Goal: Check status: Check status

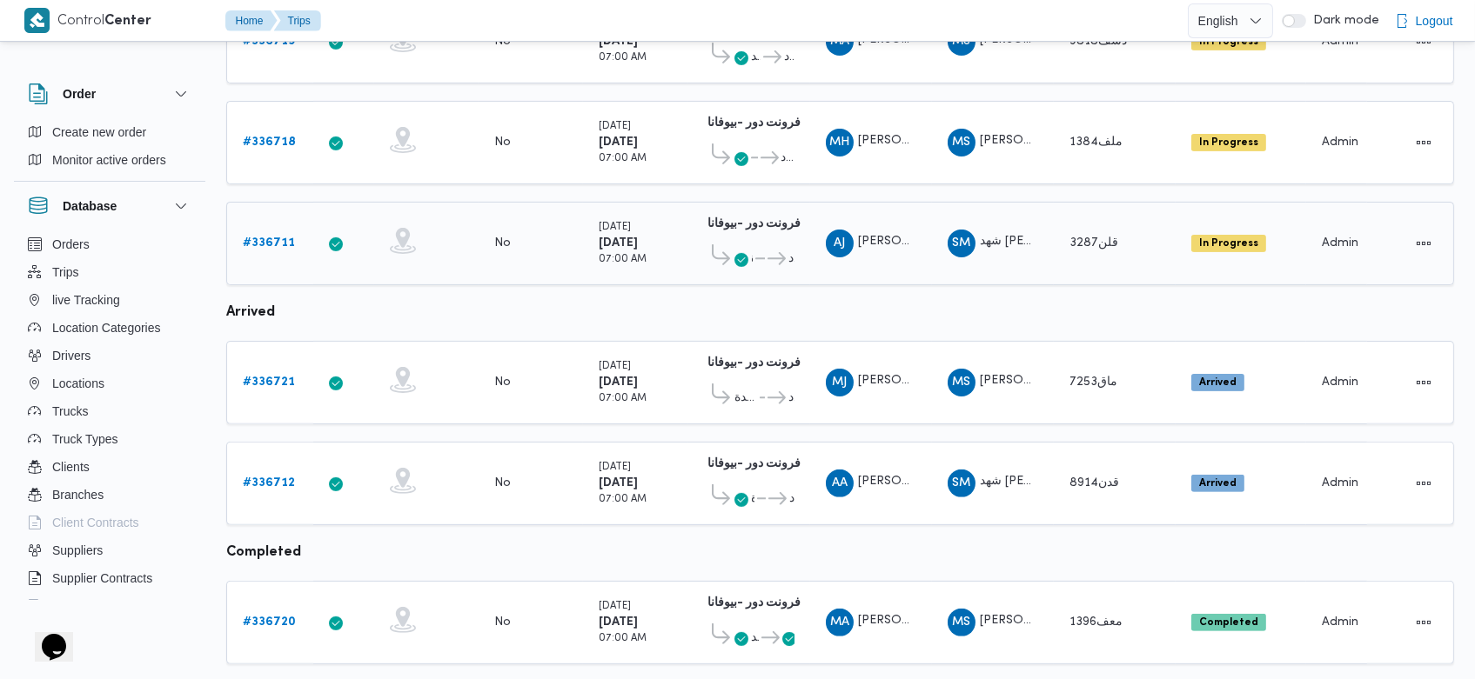
scroll to position [1267, 0]
